Goal: Task Accomplishment & Management: Manage account settings

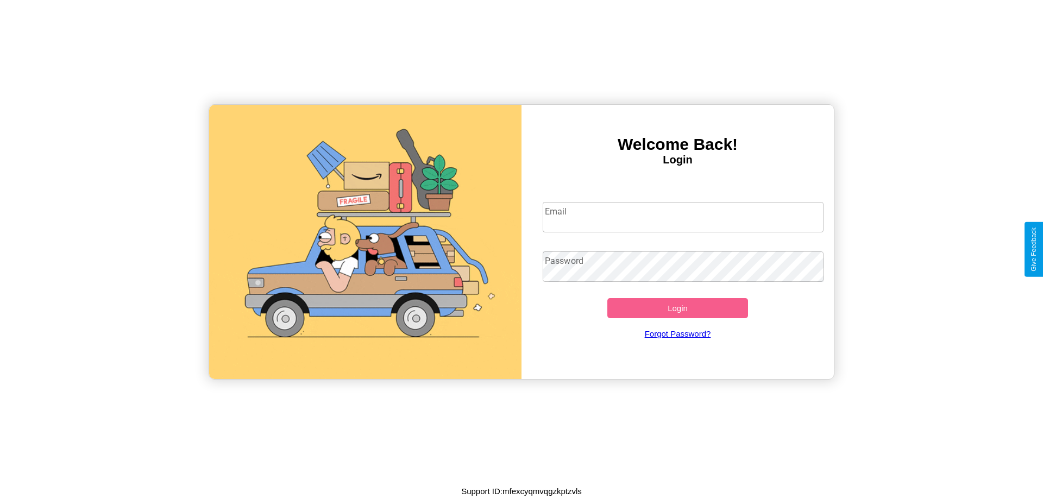
click at [683, 217] on input "Email" at bounding box center [684, 217] width 282 height 30
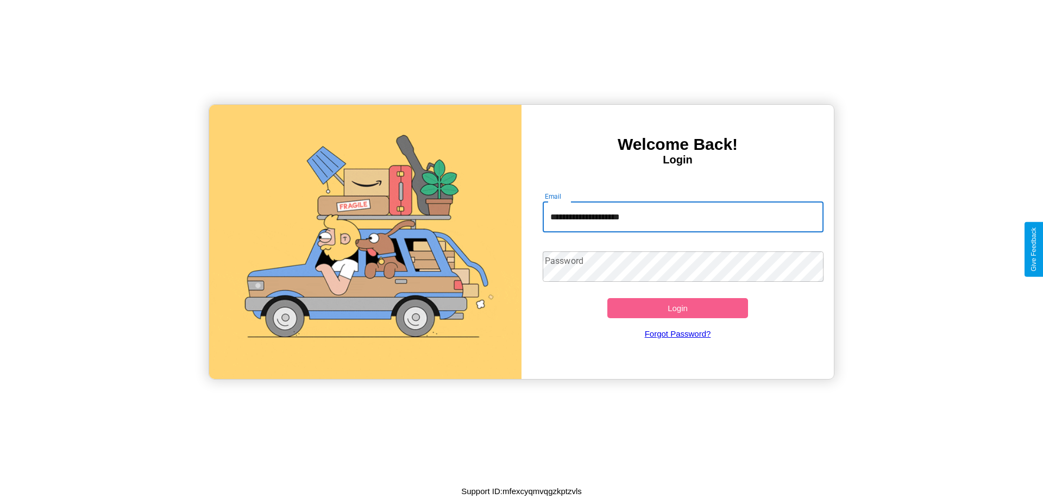
type input "**********"
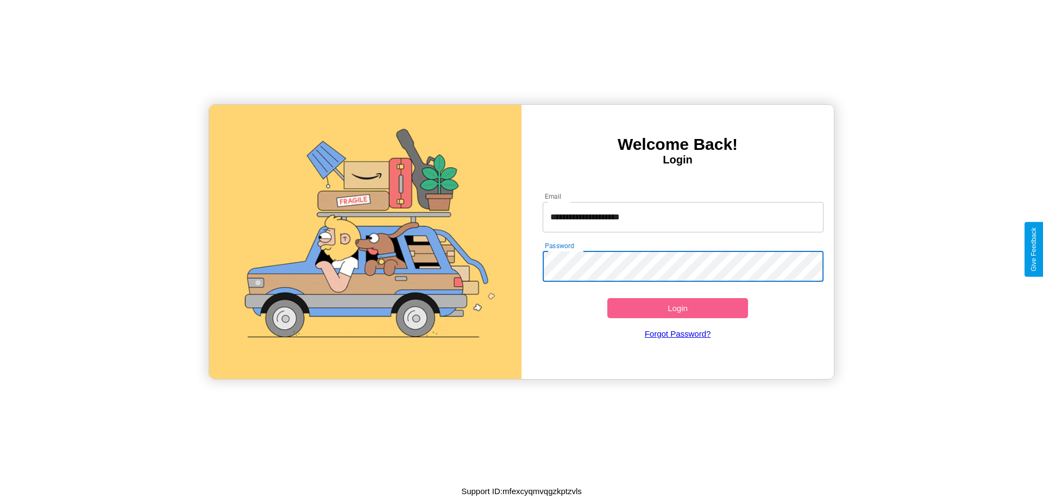
click at [678, 308] on button "Login" at bounding box center [678, 308] width 141 height 20
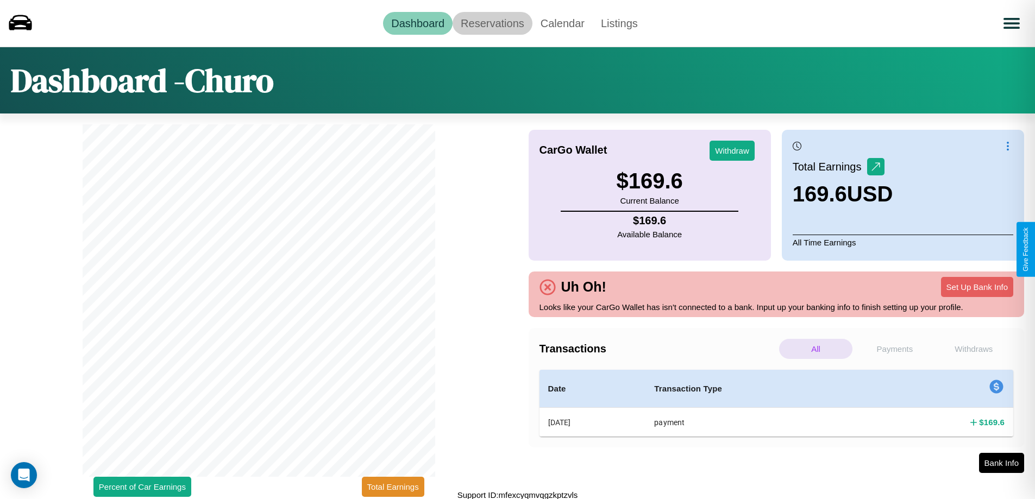
click at [492, 23] on link "Reservations" at bounding box center [493, 23] width 80 height 23
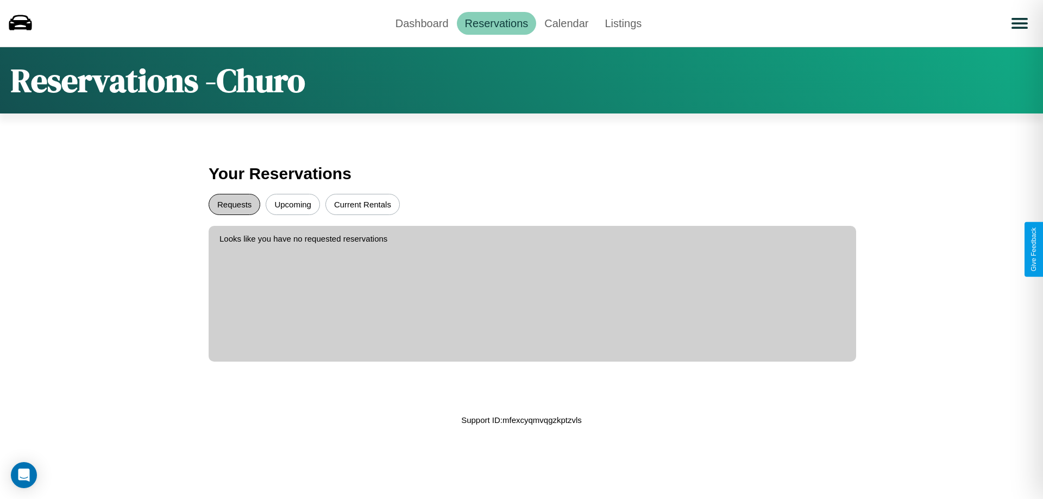
click at [234, 204] on button "Requests" at bounding box center [235, 204] width 52 height 21
click at [293, 204] on button "Upcoming" at bounding box center [293, 204] width 54 height 21
click at [422, 23] on link "Dashboard" at bounding box center [422, 23] width 70 height 23
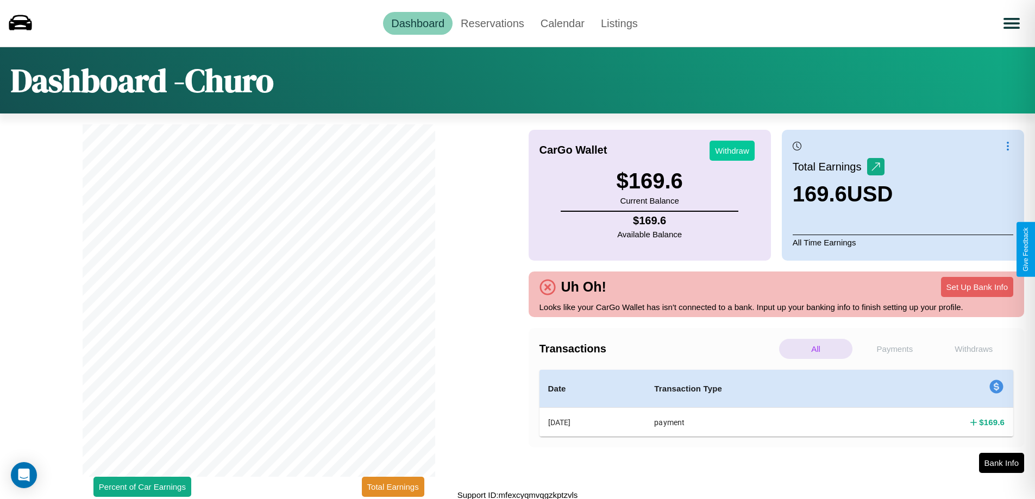
click at [732, 151] on button "Withdraw" at bounding box center [732, 151] width 45 height 20
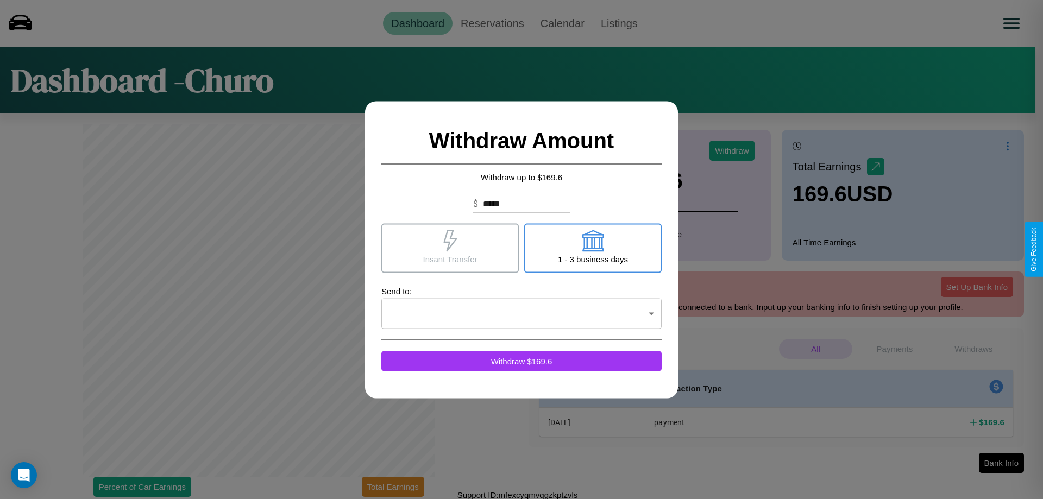
click at [593, 248] on icon at bounding box center [593, 241] width 22 height 22
type input "*"
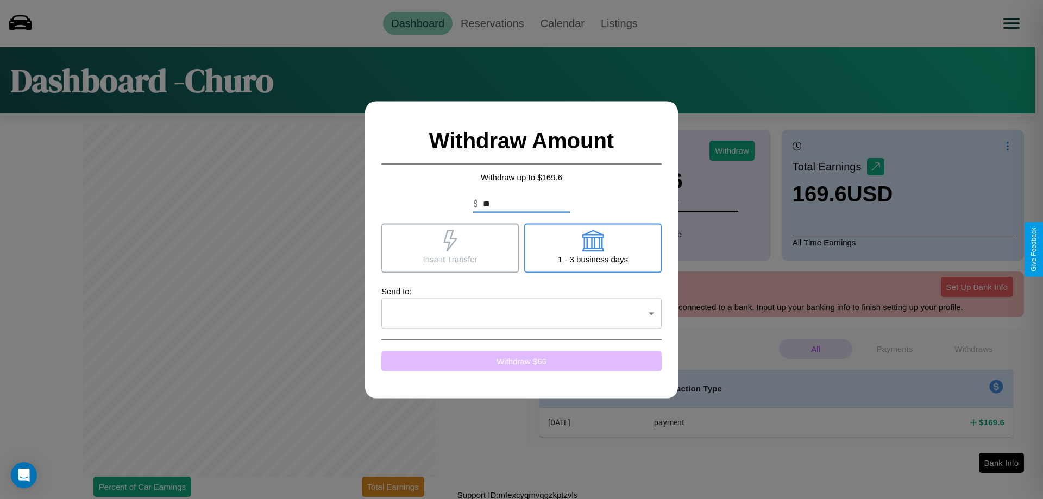
type input "**"
click at [522, 361] on button "Withdraw $ 66" at bounding box center [521, 361] width 280 height 20
